Goal: Obtain resource: Obtain resource

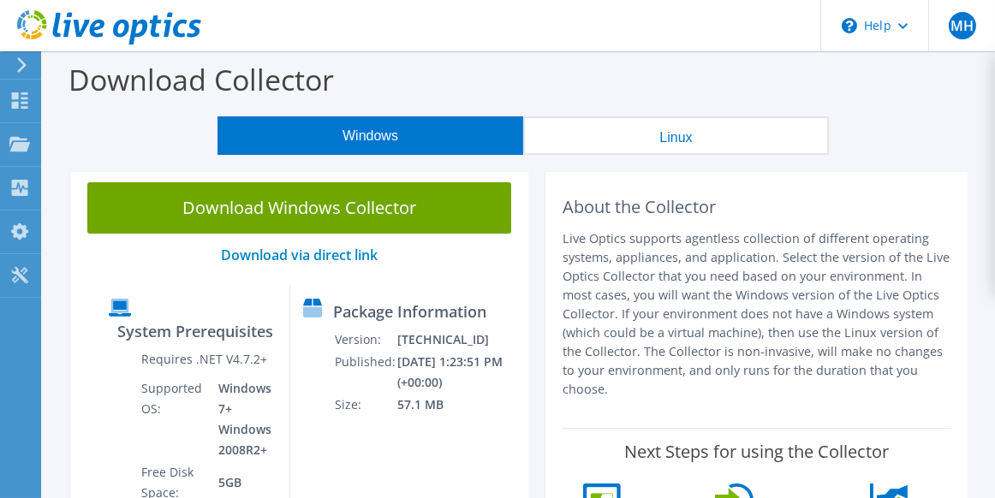
click at [647, 135] on button "Linux" at bounding box center [676, 135] width 306 height 39
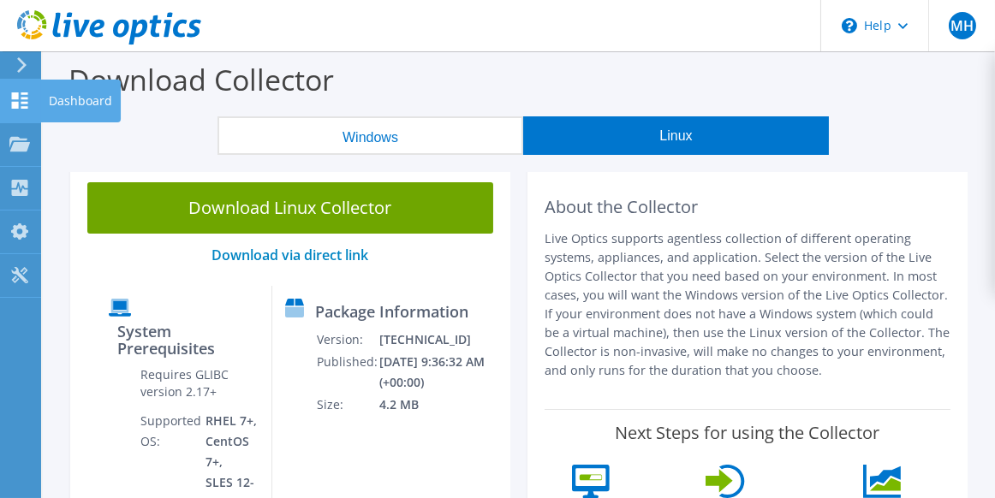
click at [26, 95] on icon at bounding box center [19, 100] width 21 height 16
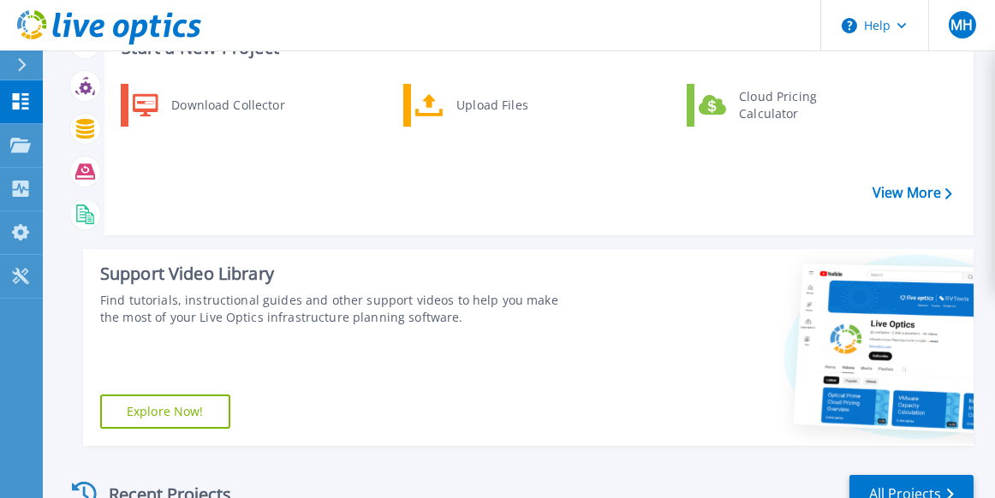
scroll to position [132, 0]
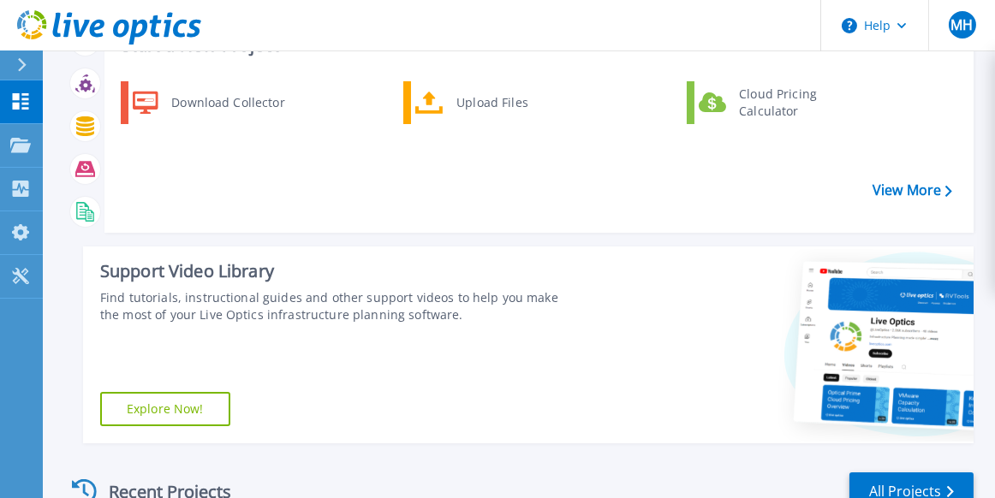
click at [164, 402] on link "Explore Now!" at bounding box center [165, 409] width 130 height 34
click at [906, 191] on link "View More" at bounding box center [913, 190] width 80 height 16
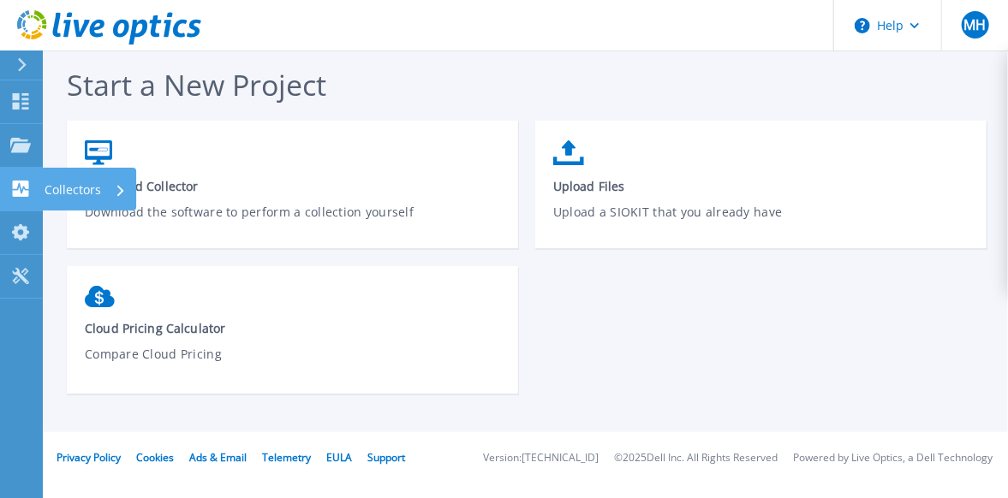
click at [24, 179] on link "Collectors Collectors" at bounding box center [21, 190] width 43 height 44
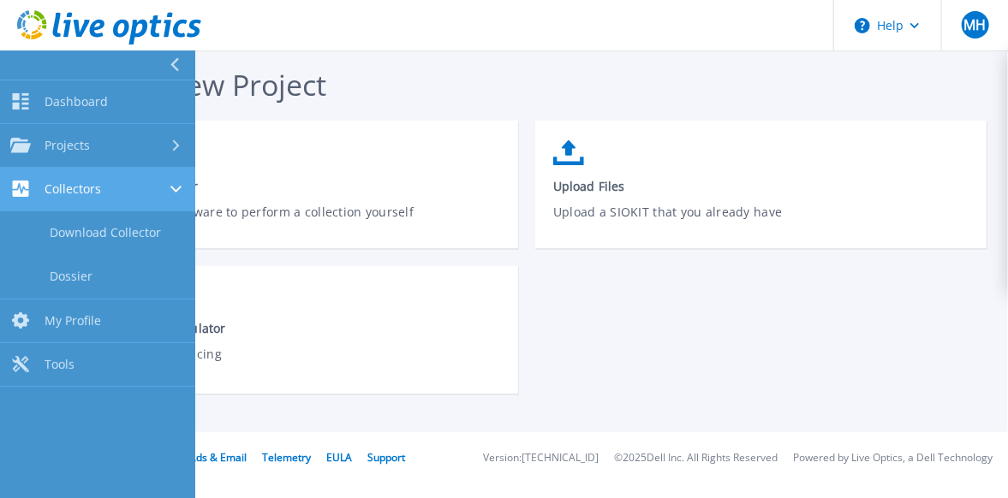
click at [24, 179] on link "Collectors Collectors" at bounding box center [97, 190] width 195 height 44
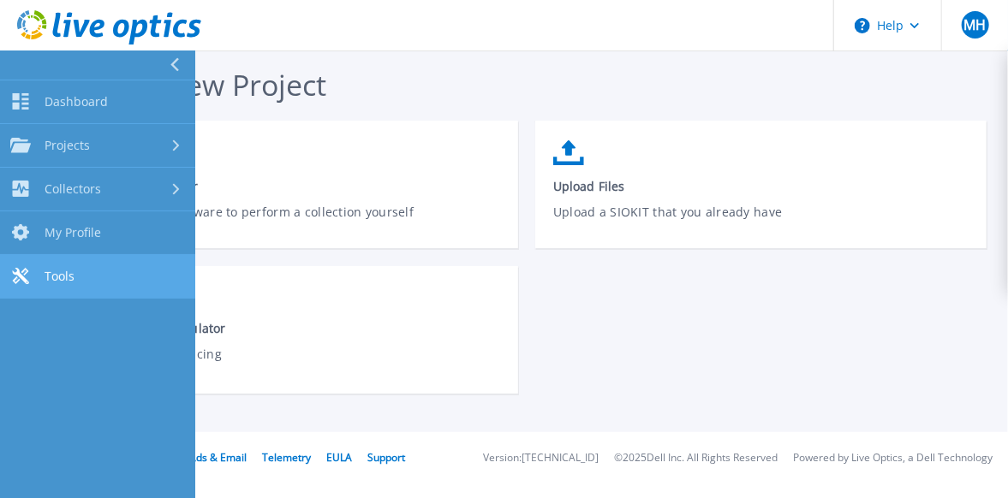
click at [69, 277] on span "Tools" at bounding box center [60, 276] width 30 height 15
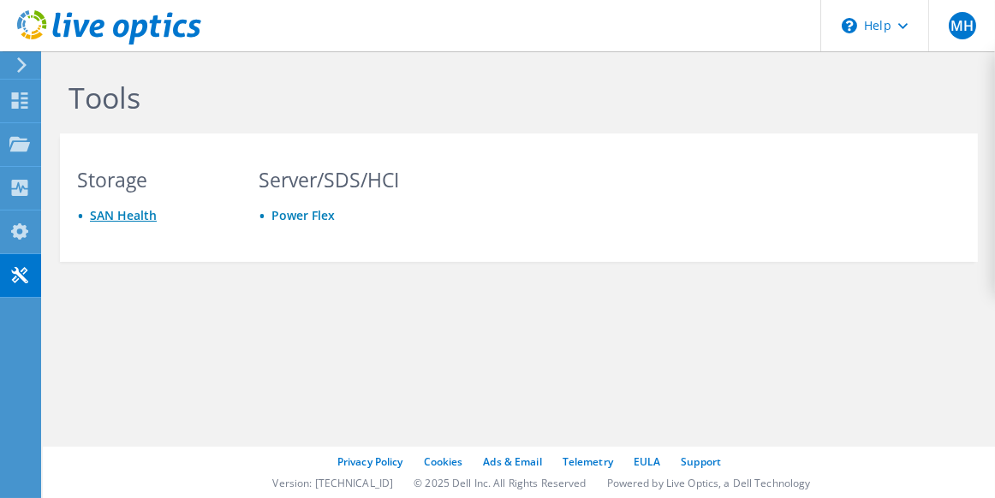
click at [128, 212] on link "SAN Health" at bounding box center [123, 215] width 67 height 16
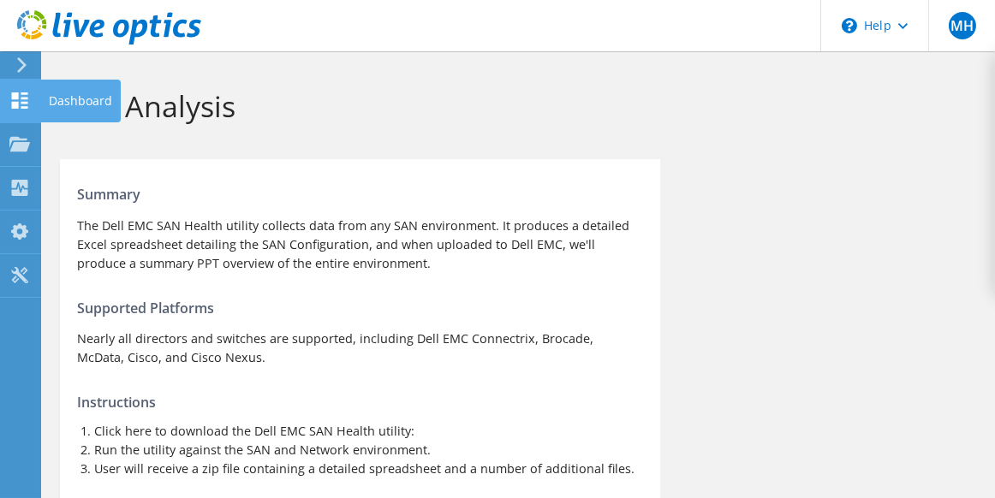
click at [23, 102] on use at bounding box center [20, 100] width 16 height 16
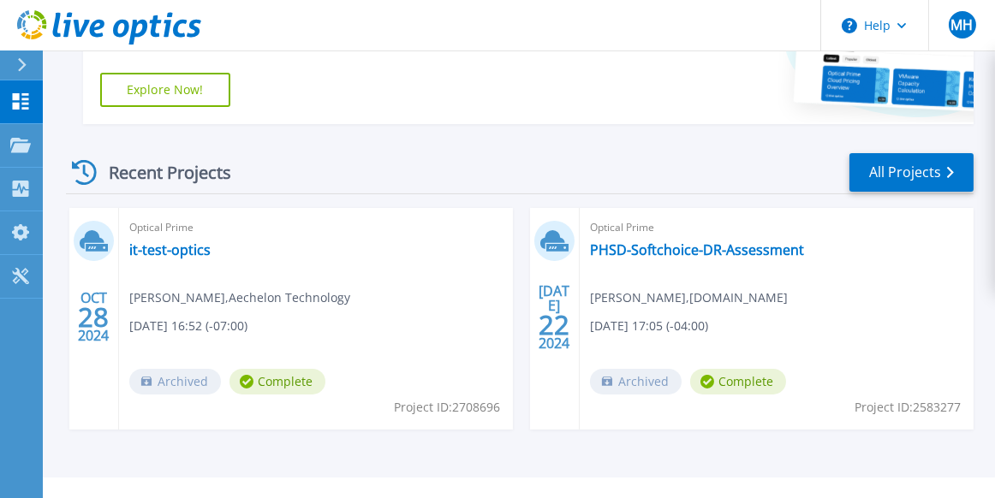
scroll to position [461, 0]
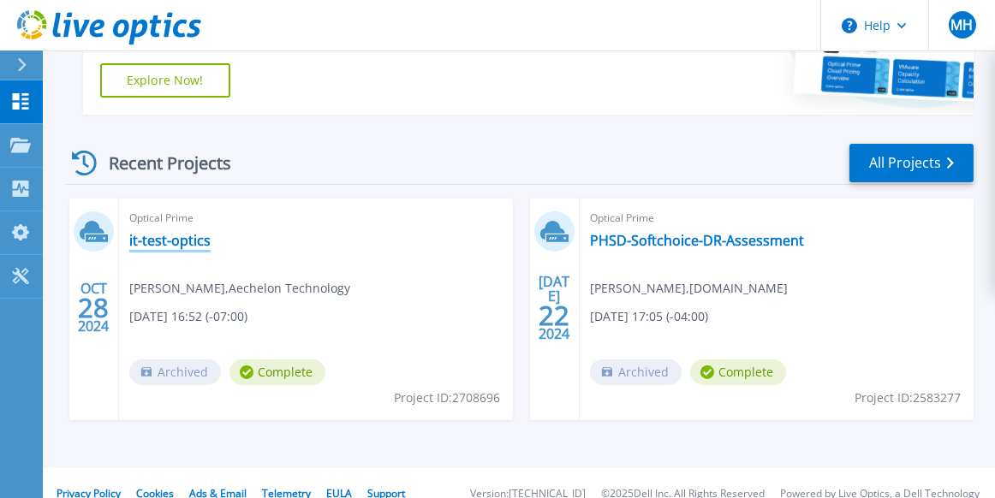
click at [190, 248] on link "it-test-optics" at bounding box center [169, 240] width 81 height 17
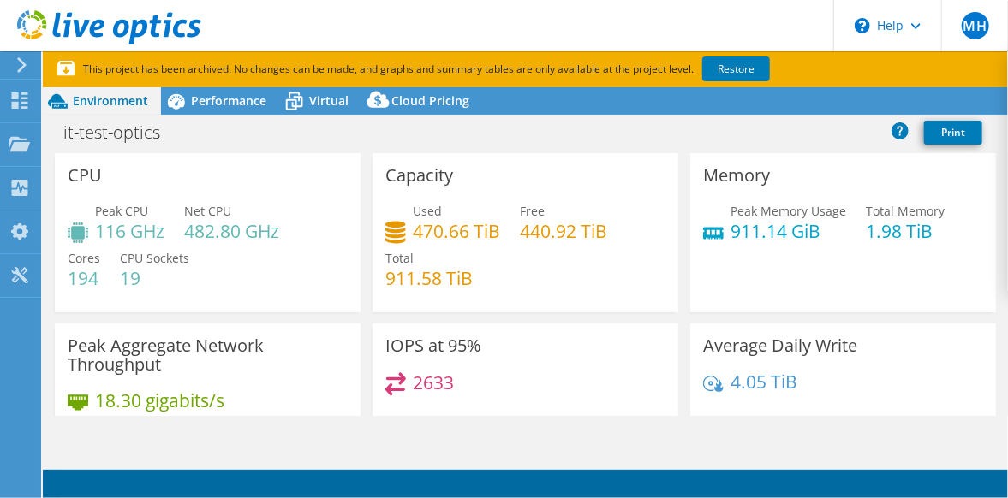
select select "USEast"
select select "USD"
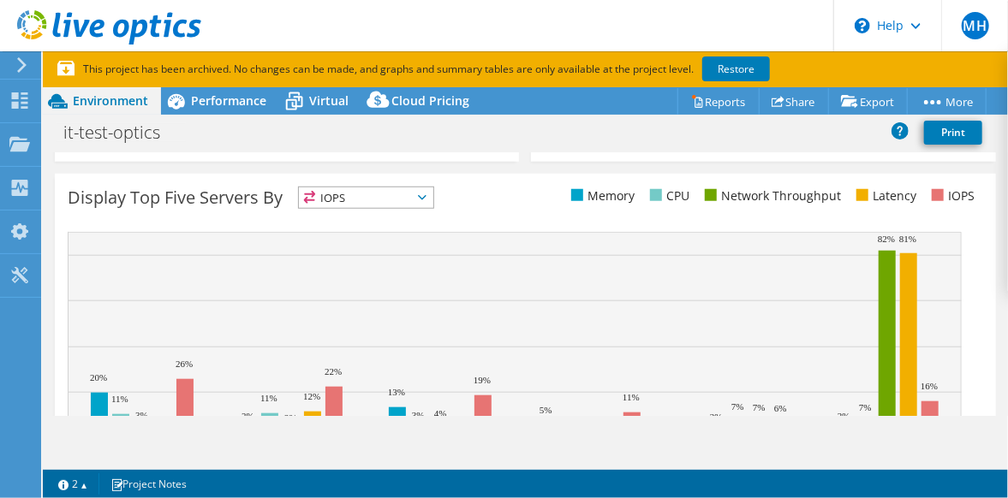
scroll to position [670, 0]
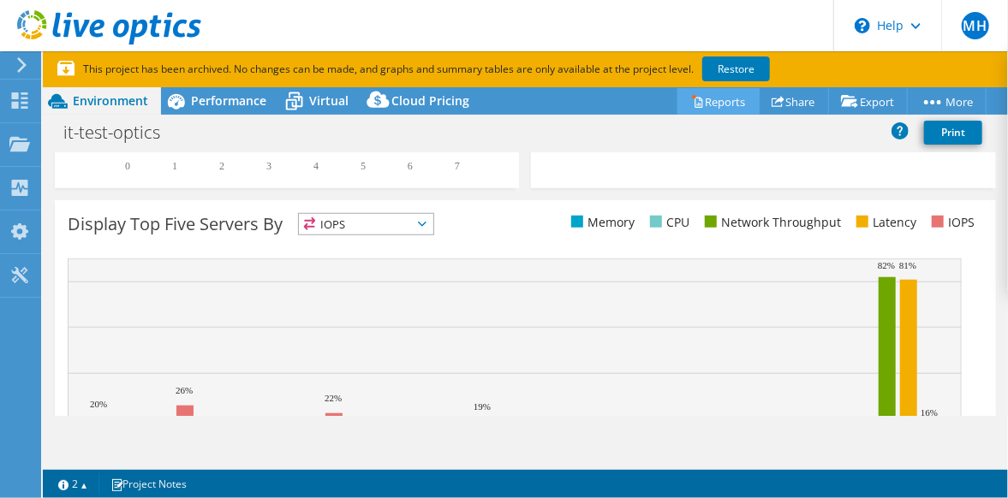
click at [706, 104] on link "Reports" at bounding box center [718, 101] width 82 height 27
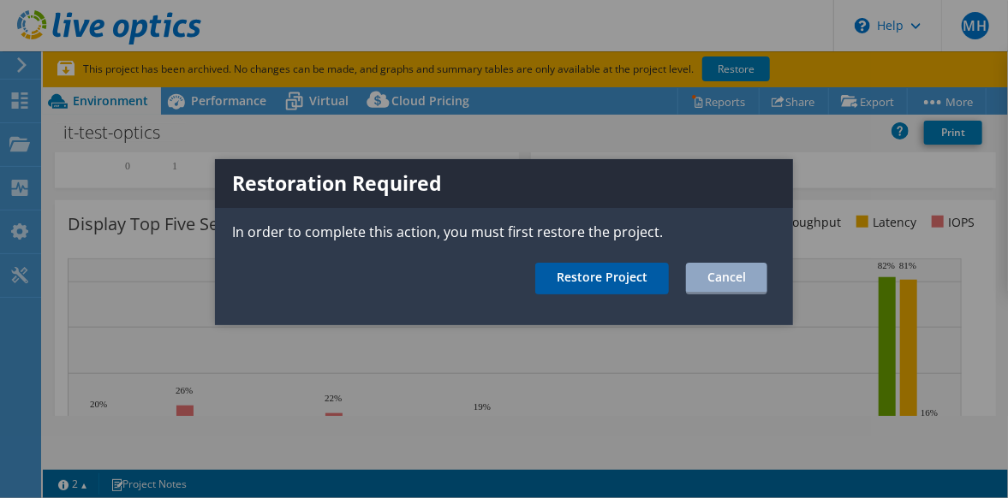
click at [589, 287] on link "Restore Project" at bounding box center [602, 279] width 134 height 32
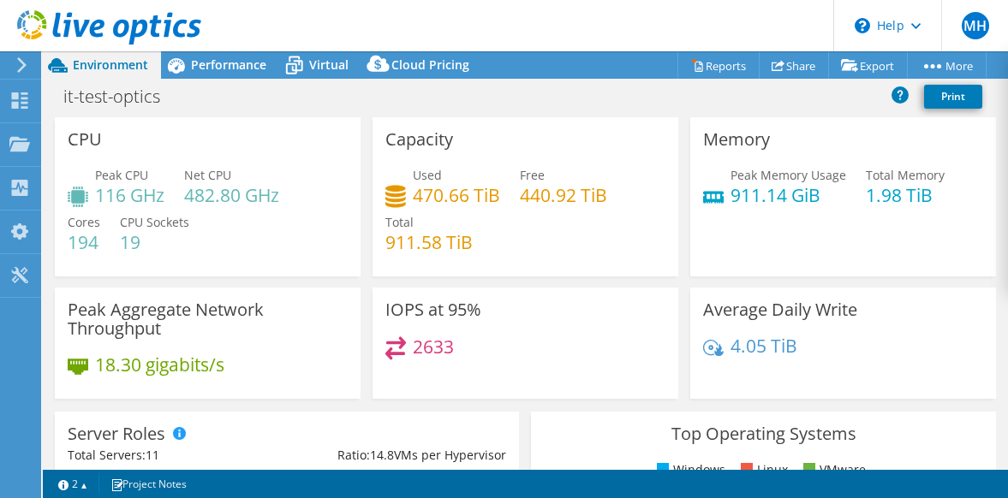
select select "USEast"
select select "USD"
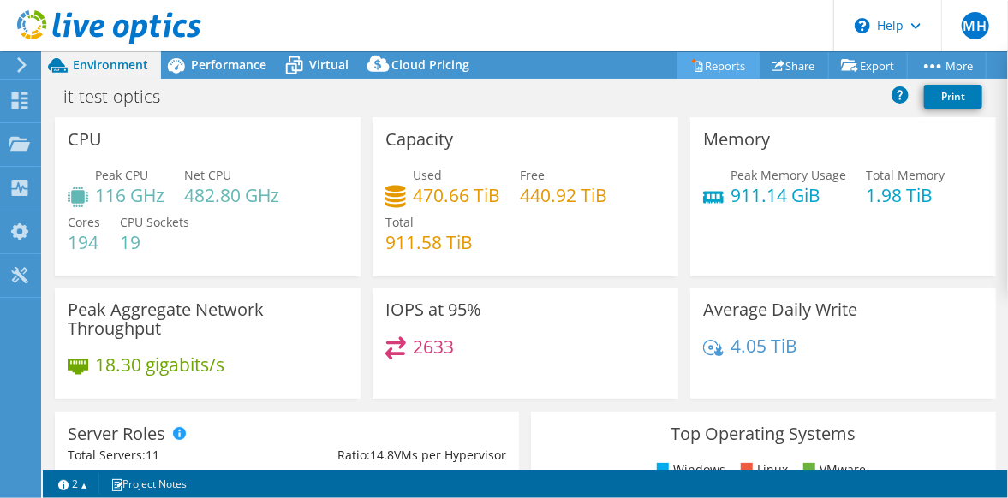
click at [727, 65] on link "Reports" at bounding box center [718, 65] width 82 height 27
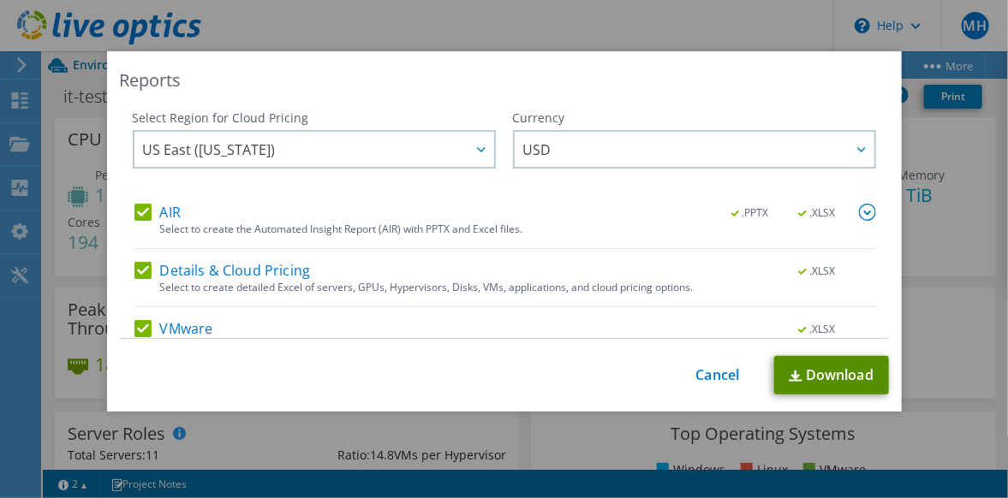
click at [808, 375] on link "Download" at bounding box center [831, 375] width 115 height 39
click at [702, 367] on link "Cancel" at bounding box center [718, 375] width 44 height 16
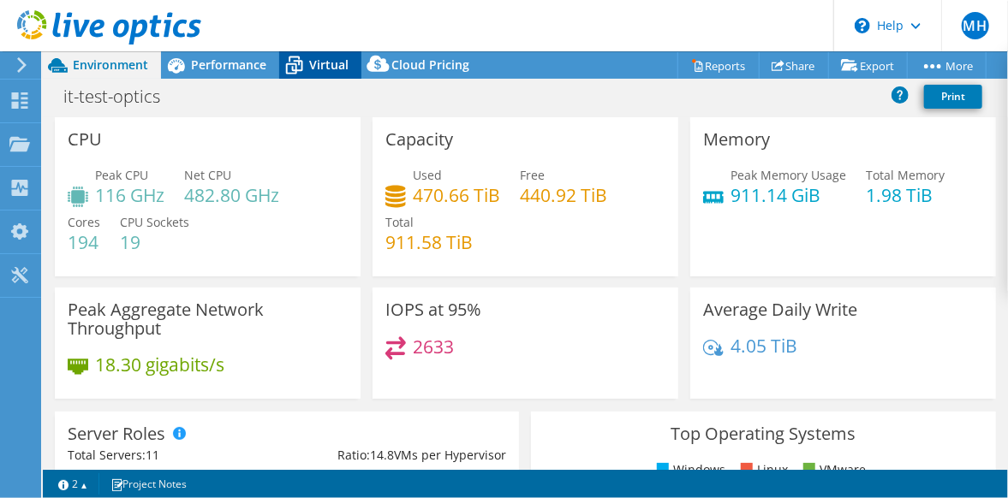
click at [315, 60] on span "Virtual" at bounding box center [328, 65] width 39 height 16
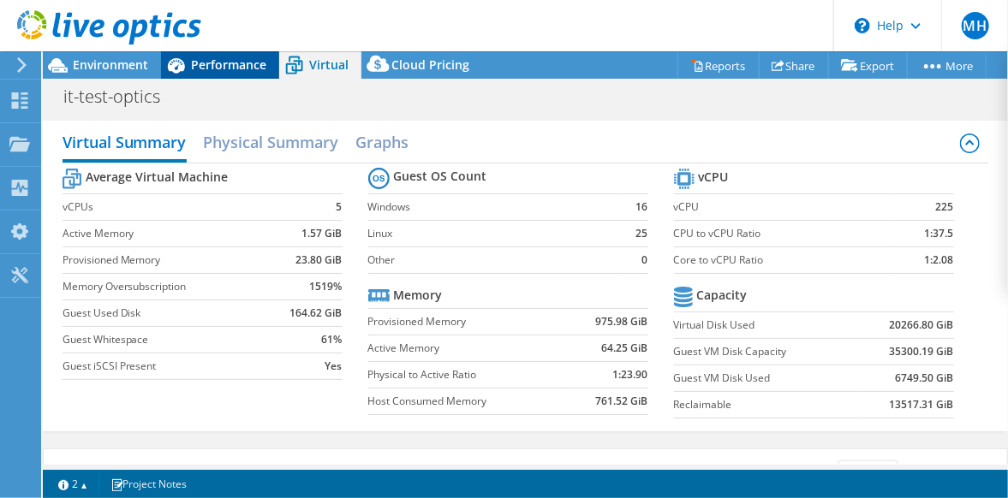
click at [228, 64] on span "Performance" at bounding box center [228, 65] width 75 height 16
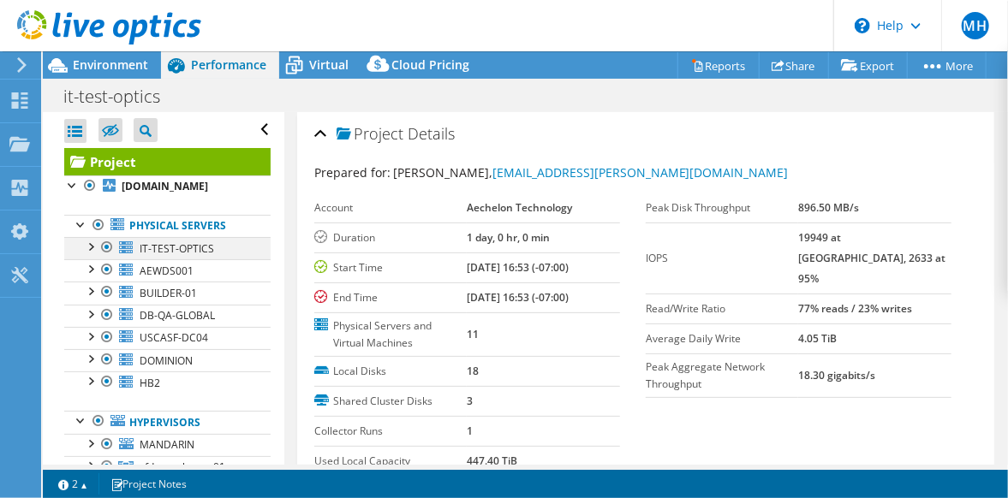
click at [95, 244] on div at bounding box center [89, 245] width 17 height 17
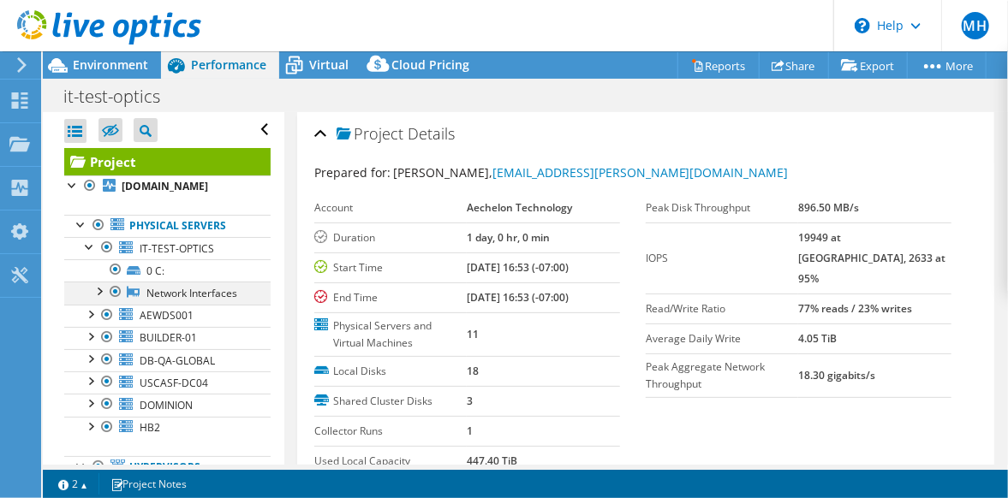
click at [102, 286] on div at bounding box center [98, 290] width 17 height 17
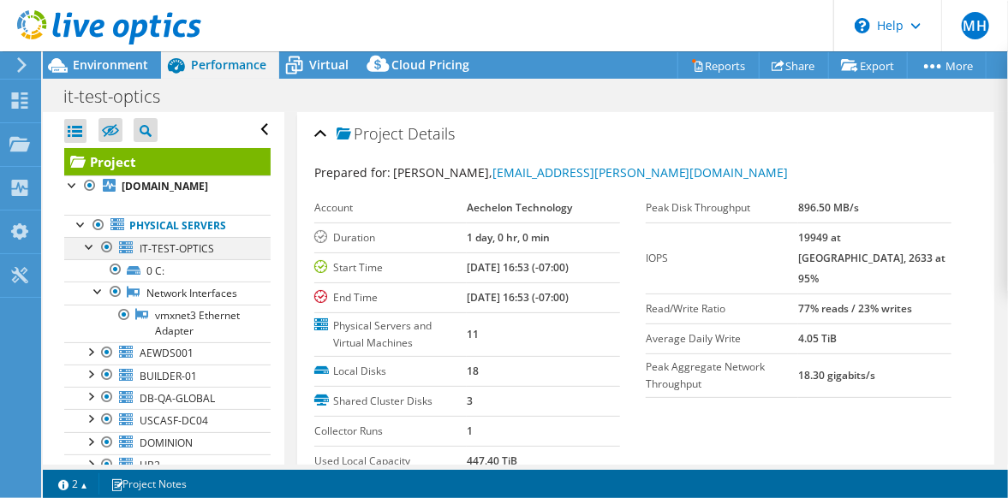
click at [83, 246] on div at bounding box center [89, 245] width 17 height 17
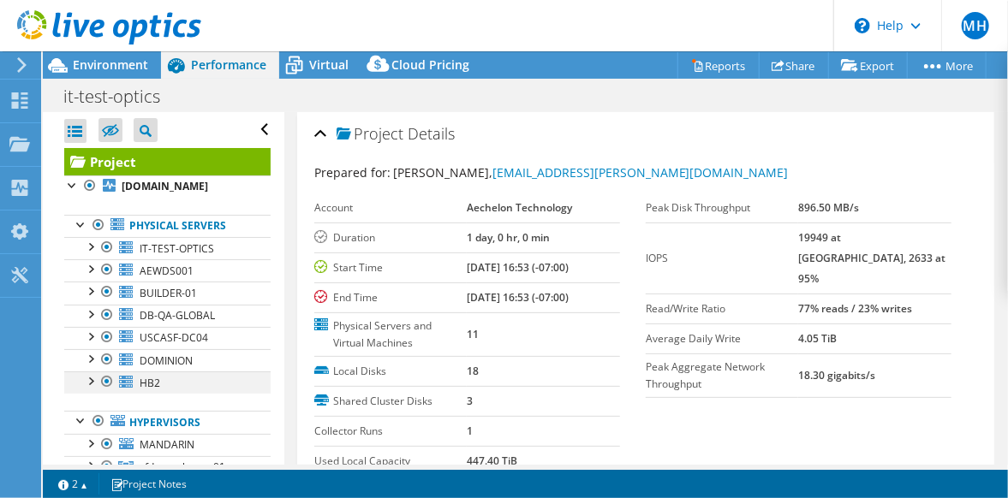
click at [92, 373] on div at bounding box center [89, 380] width 17 height 17
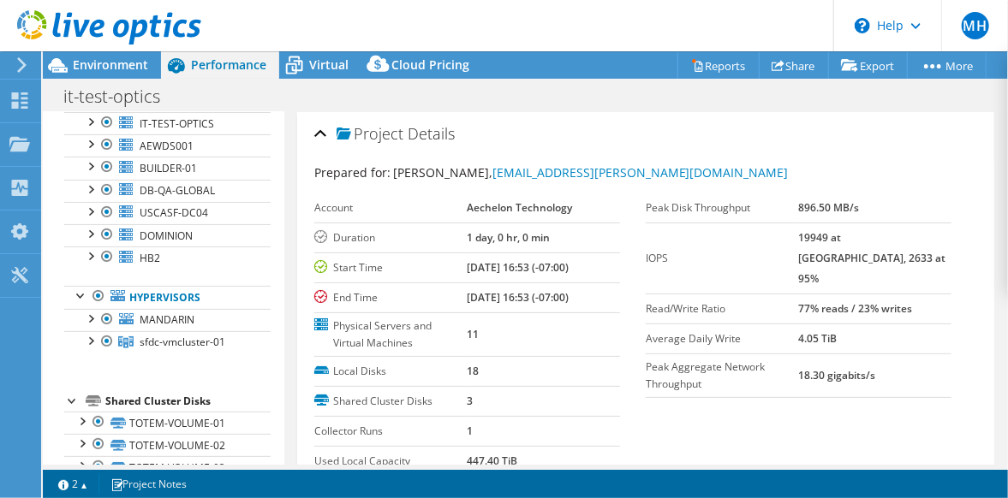
scroll to position [154, 0]
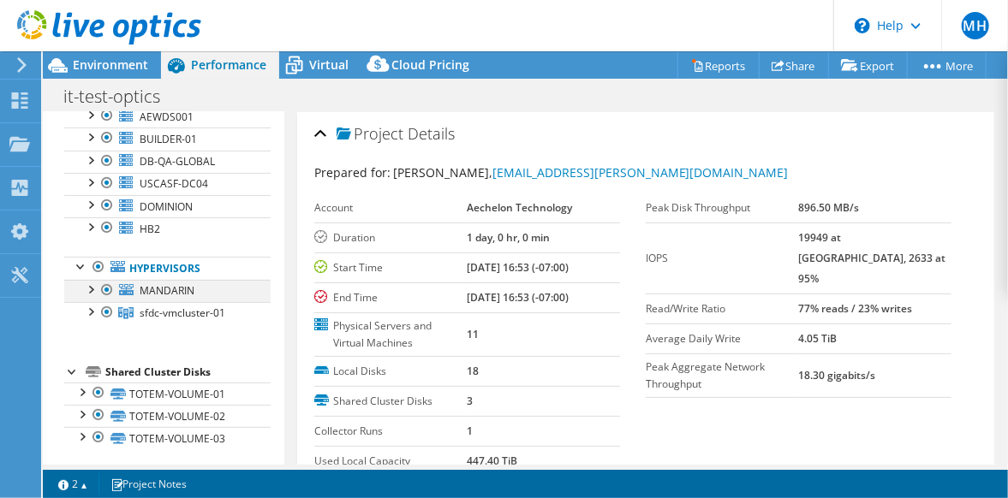
click at [94, 281] on div at bounding box center [89, 288] width 17 height 17
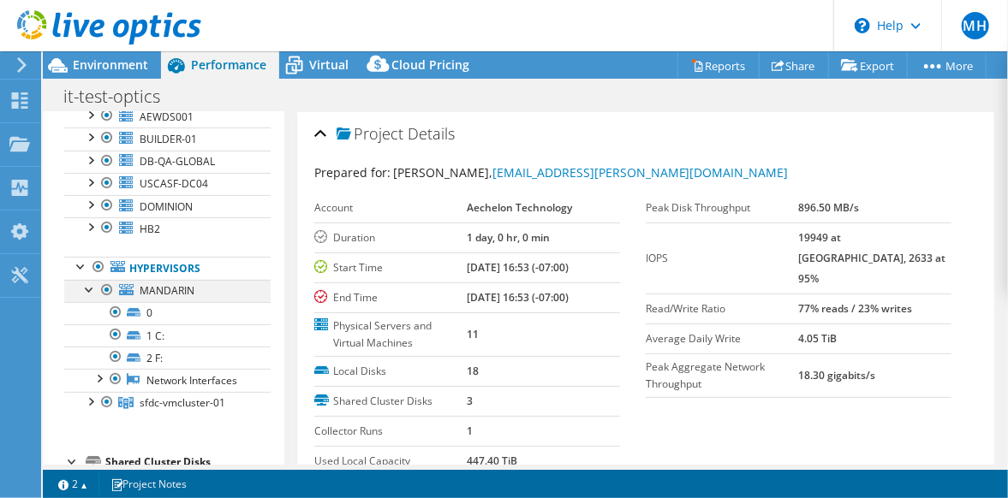
click at [94, 281] on div at bounding box center [89, 288] width 17 height 17
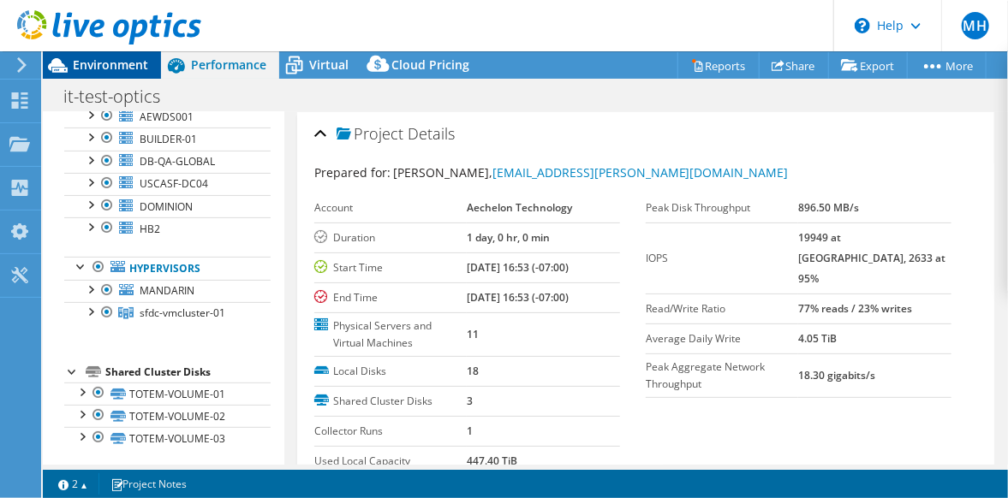
click at [119, 60] on span "Environment" at bounding box center [110, 65] width 75 height 16
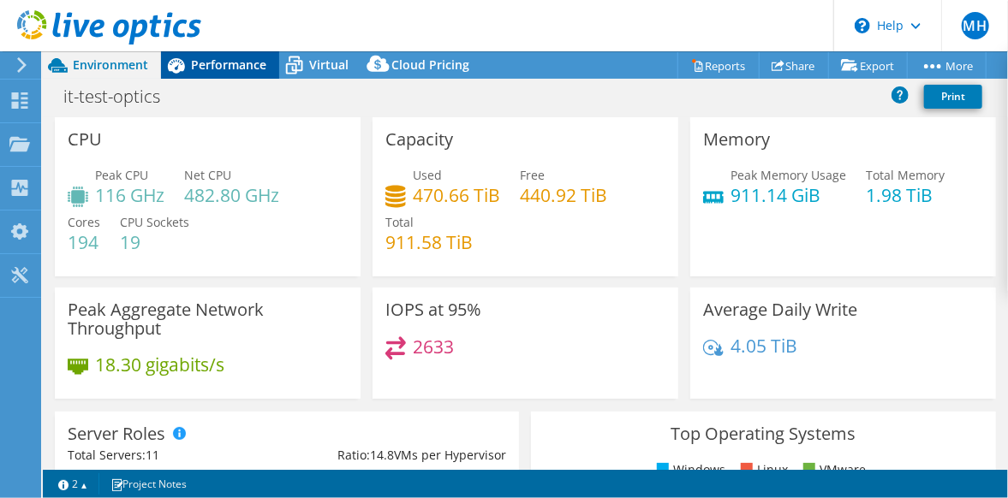
click at [245, 65] on span "Performance" at bounding box center [228, 65] width 75 height 16
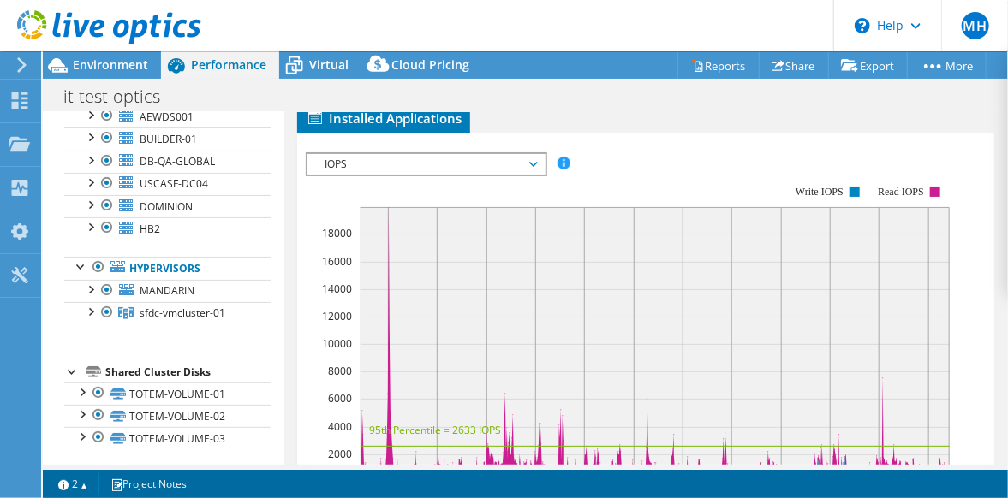
scroll to position [497, 0]
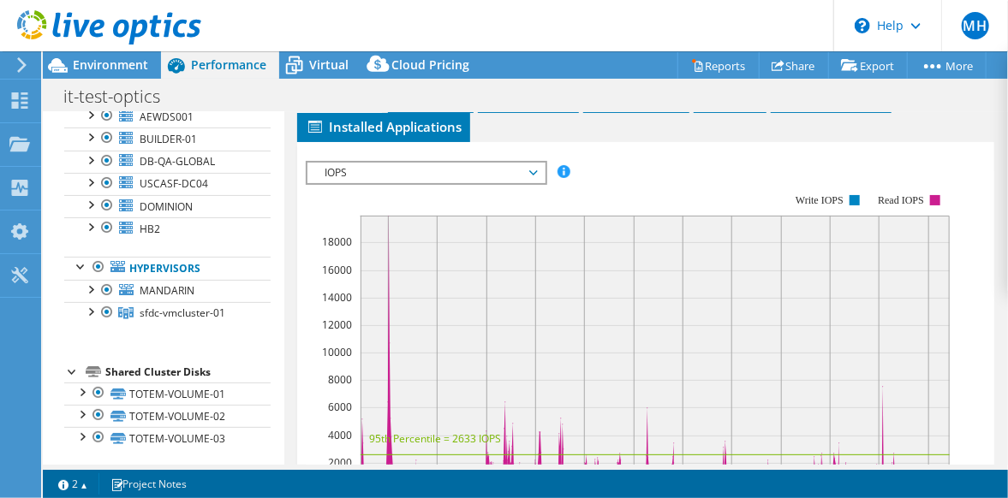
click at [532, 166] on span "IOPS" at bounding box center [426, 173] width 220 height 21
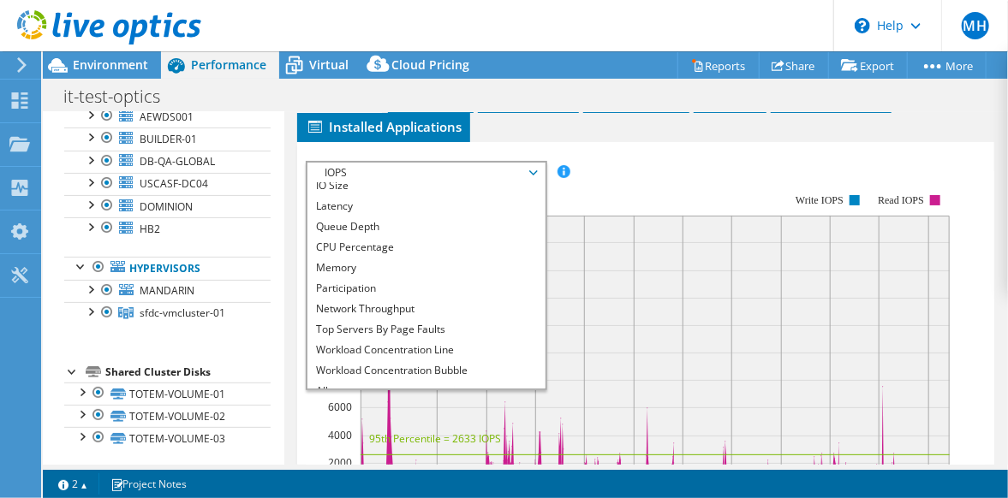
scroll to position [57, 0]
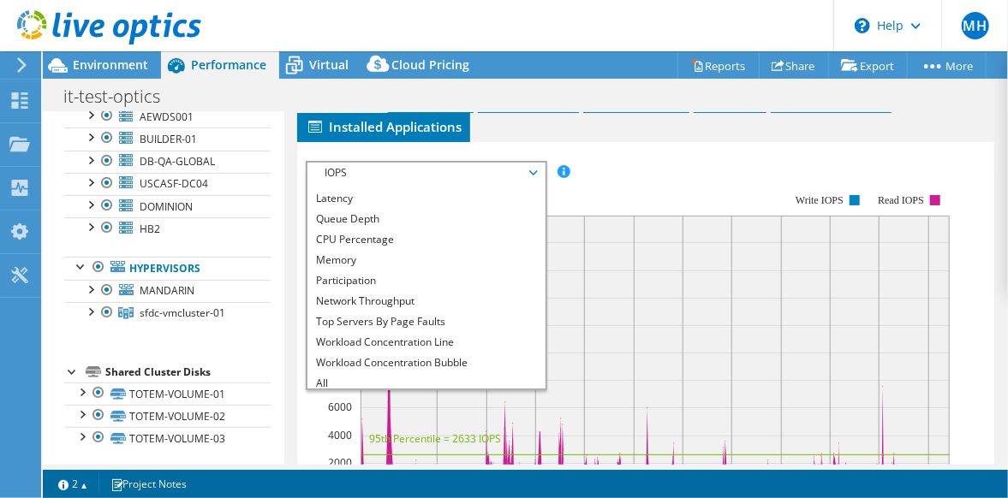
click at [658, 161] on div "IOPS Disk Throughput IO Size Latency Queue Depth CPU Percentage Memory Page Fau…" at bounding box center [646, 172] width 680 height 23
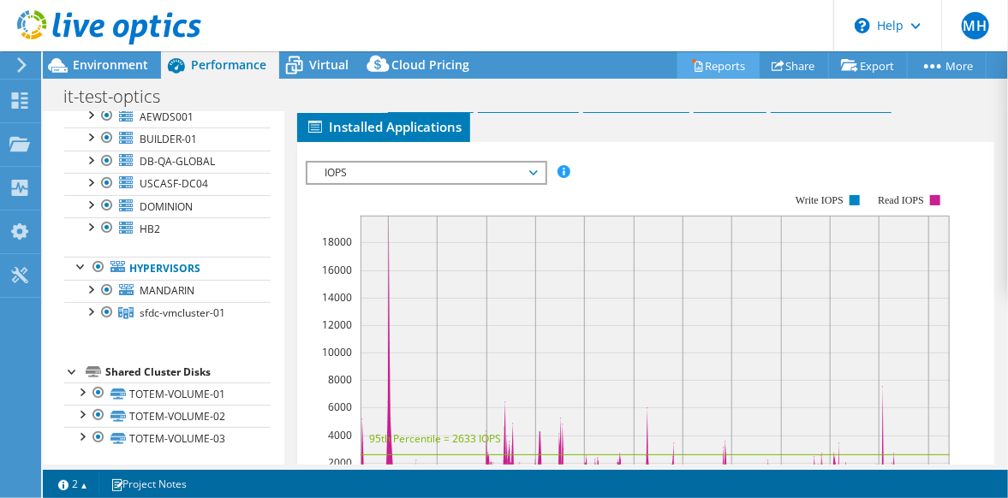
click at [720, 63] on link "Reports" at bounding box center [718, 65] width 82 height 27
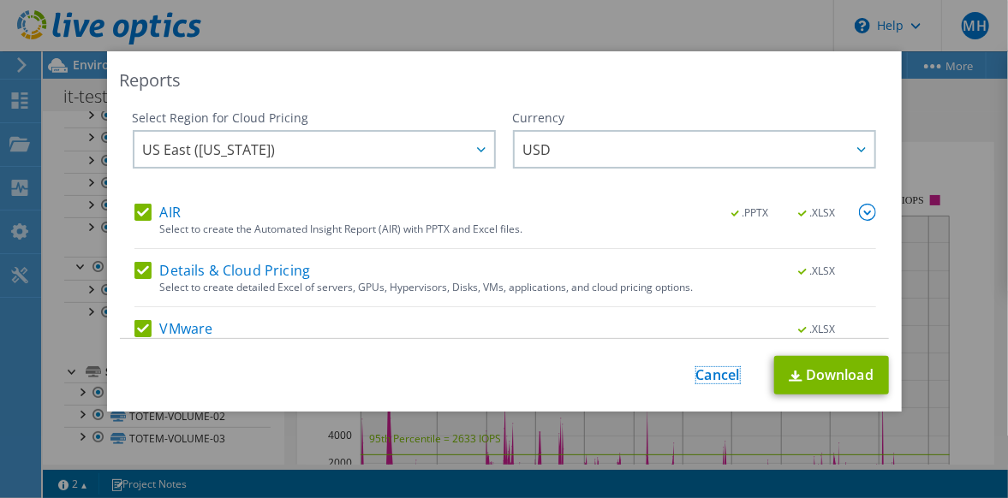
click at [702, 377] on link "Cancel" at bounding box center [718, 375] width 44 height 16
